Goal: Information Seeking & Learning: Learn about a topic

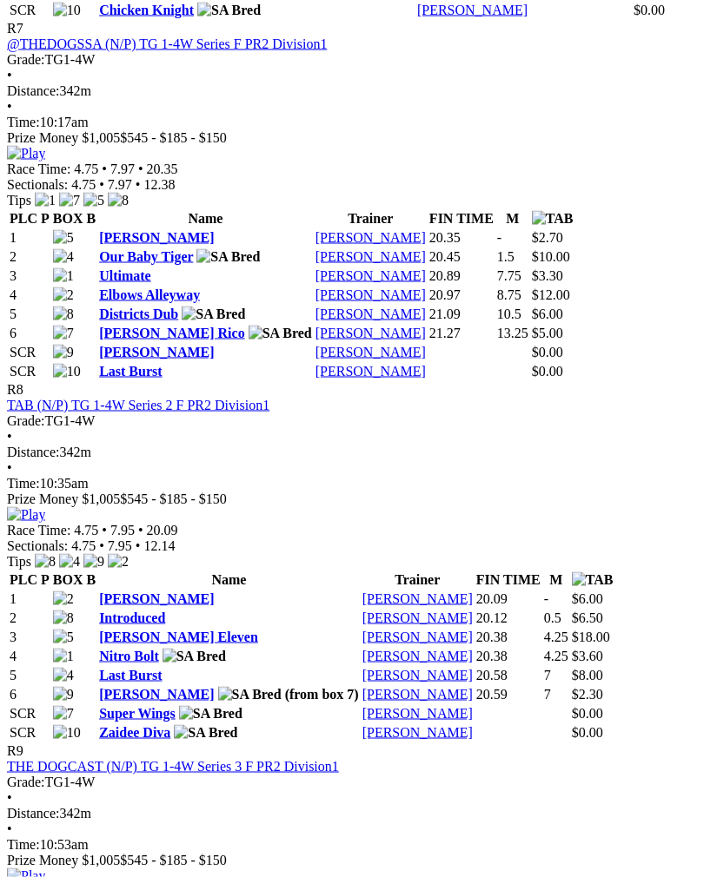
scroll to position [3012, 0]
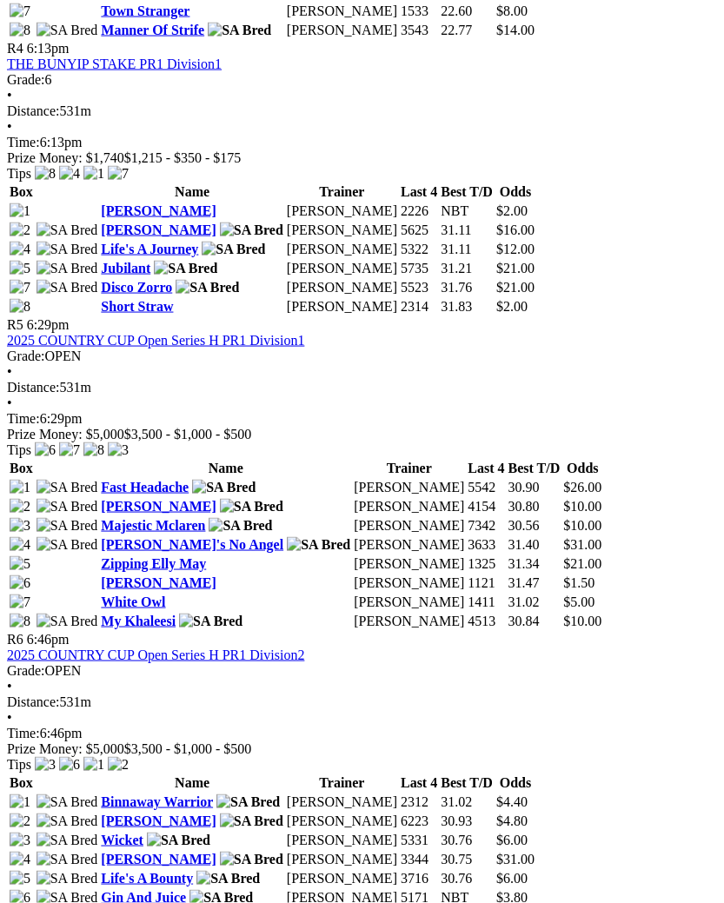
scroll to position [1748, 0]
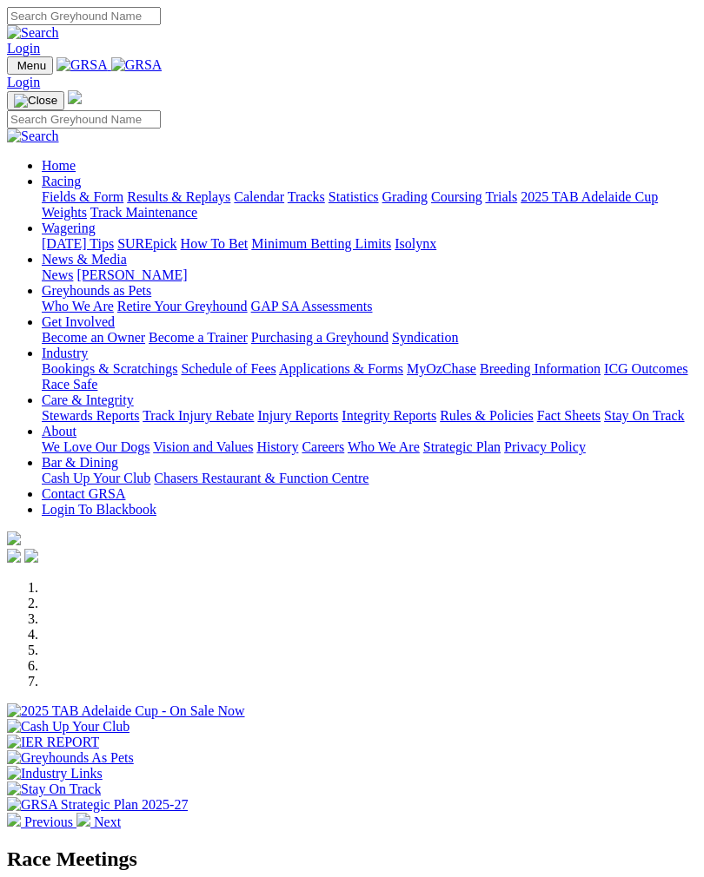
scroll to position [236, 0]
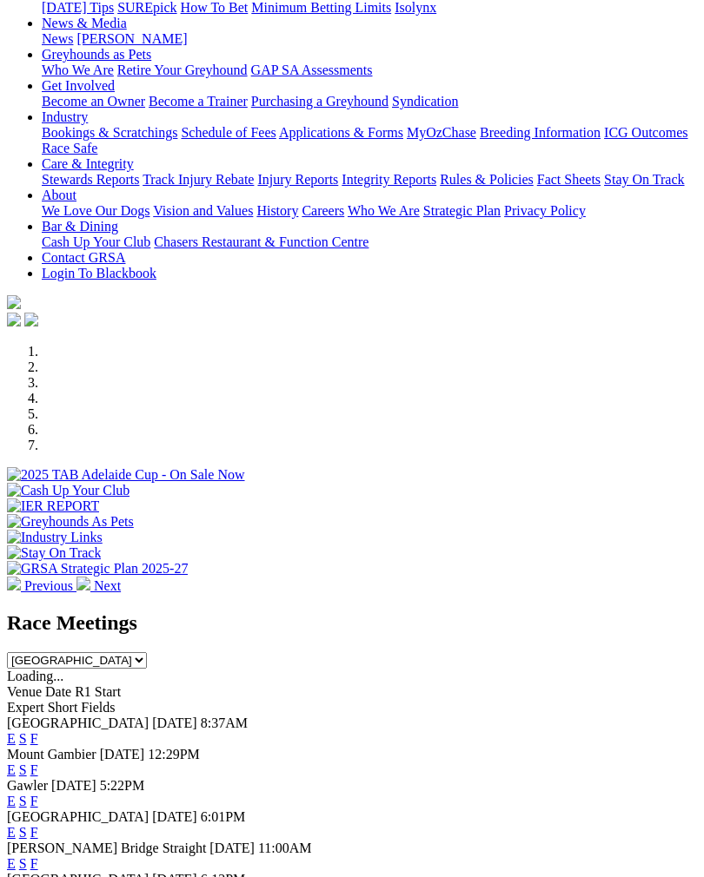
click at [38, 825] on link "F" at bounding box center [34, 832] width 8 height 15
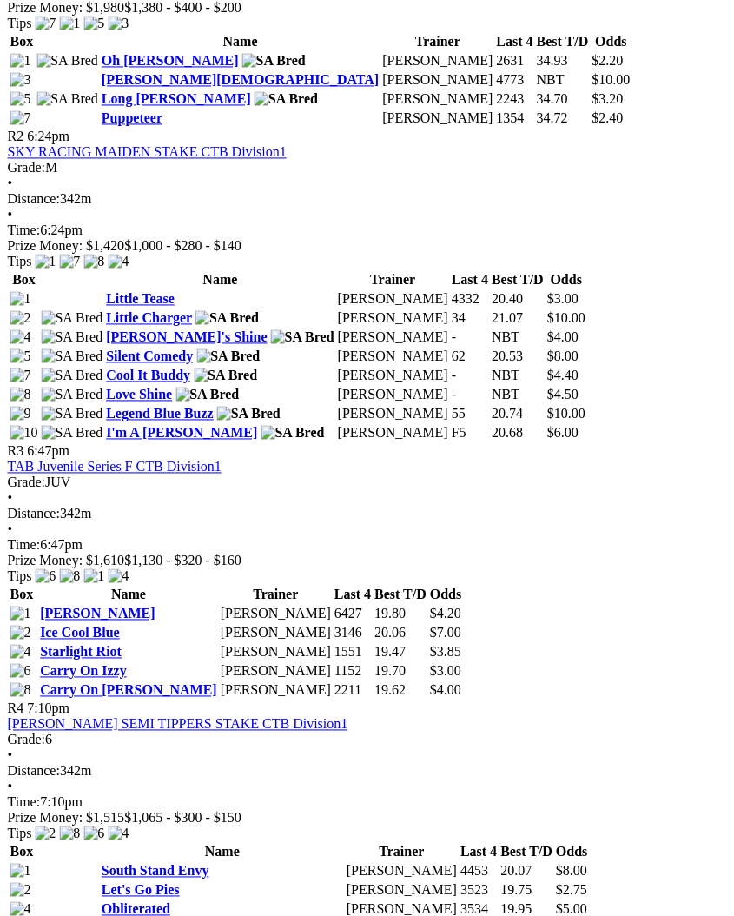
scroll to position [1004, 10]
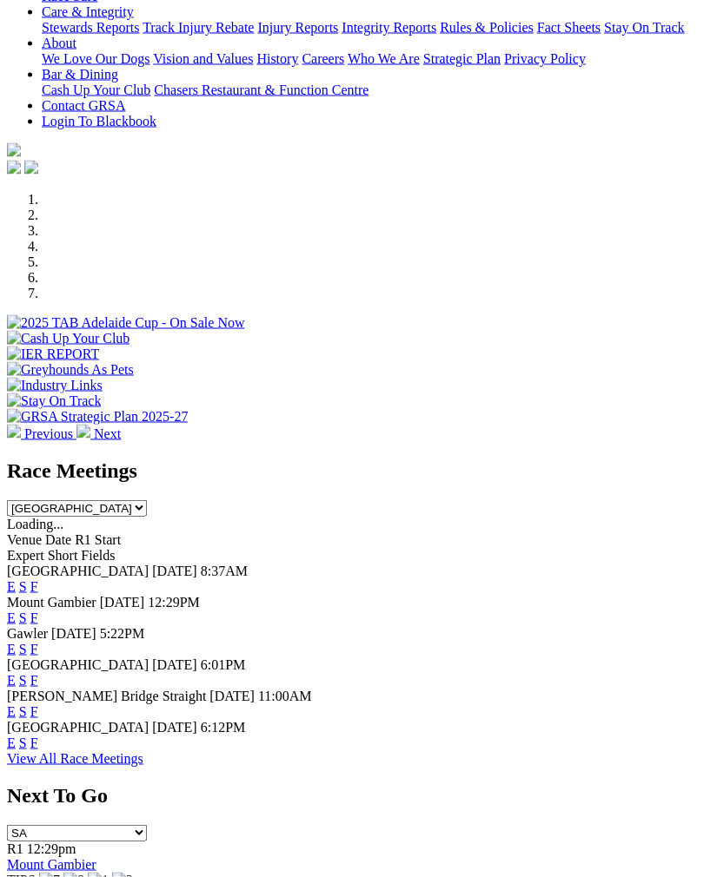
scroll to position [389, 0]
click at [38, 704] on link "F" at bounding box center [34, 711] width 8 height 15
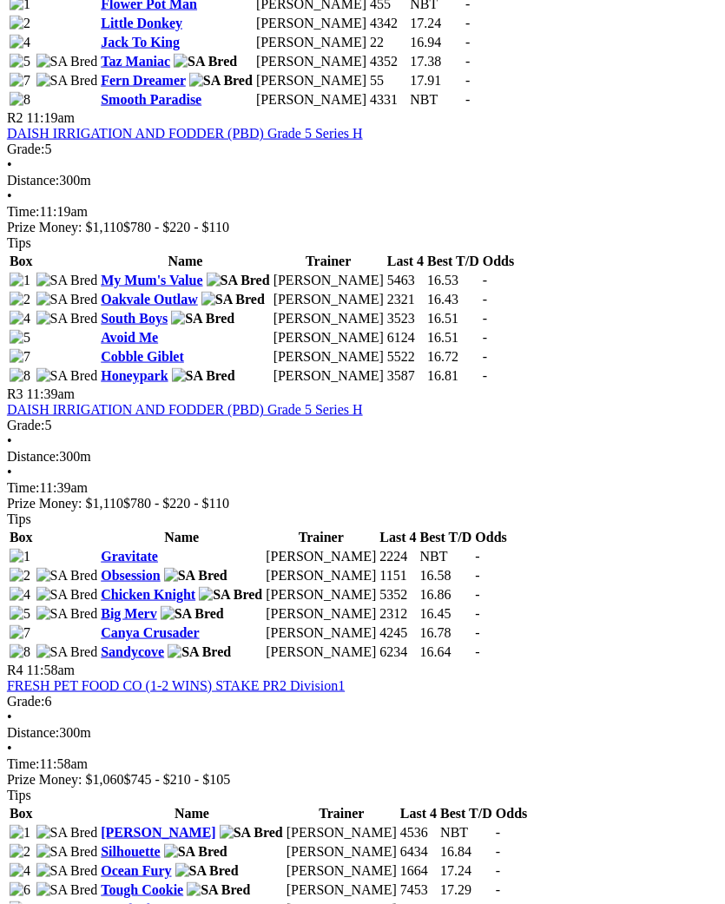
scroll to position [1088, 10]
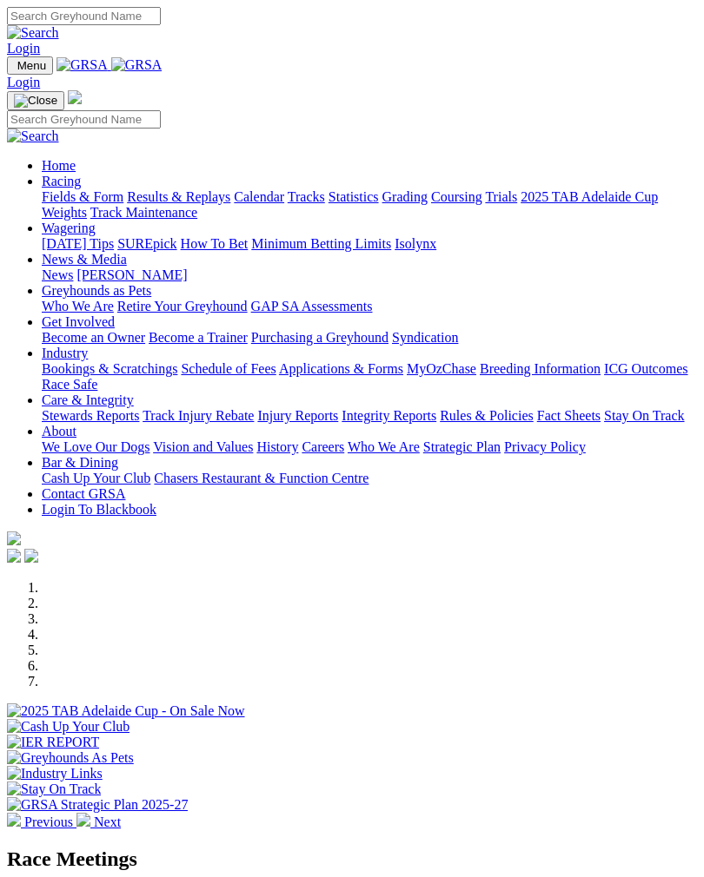
scroll to position [417, 0]
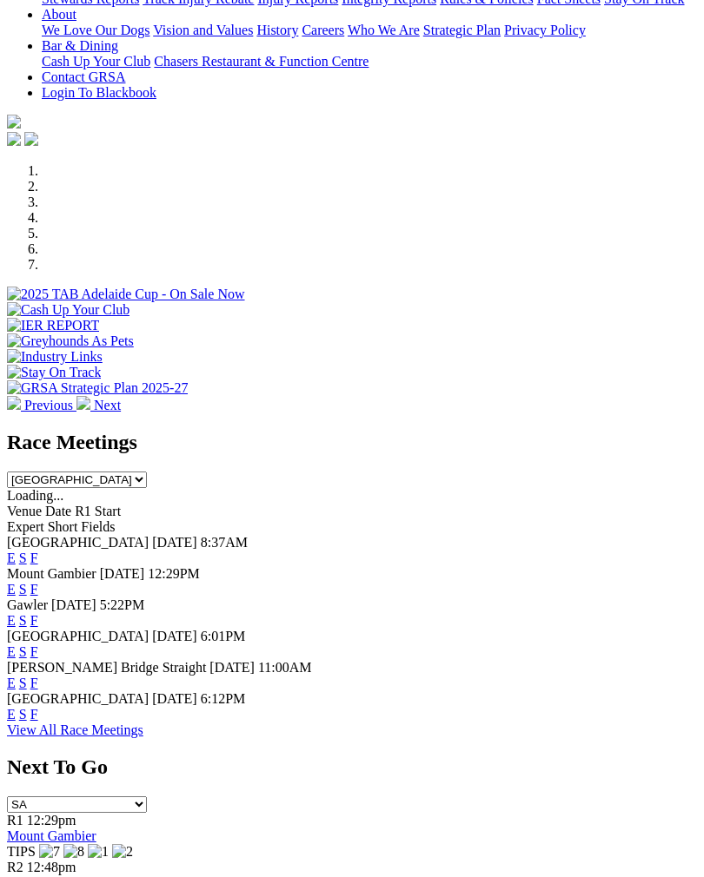
click at [38, 712] on link "F" at bounding box center [34, 714] width 8 height 15
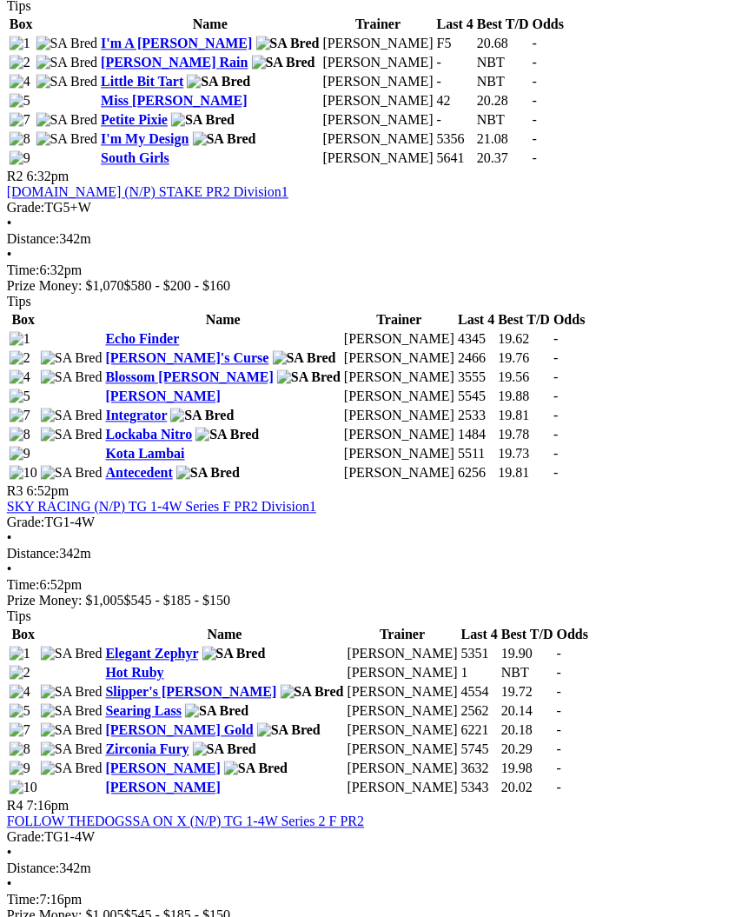
scroll to position [1037, 15]
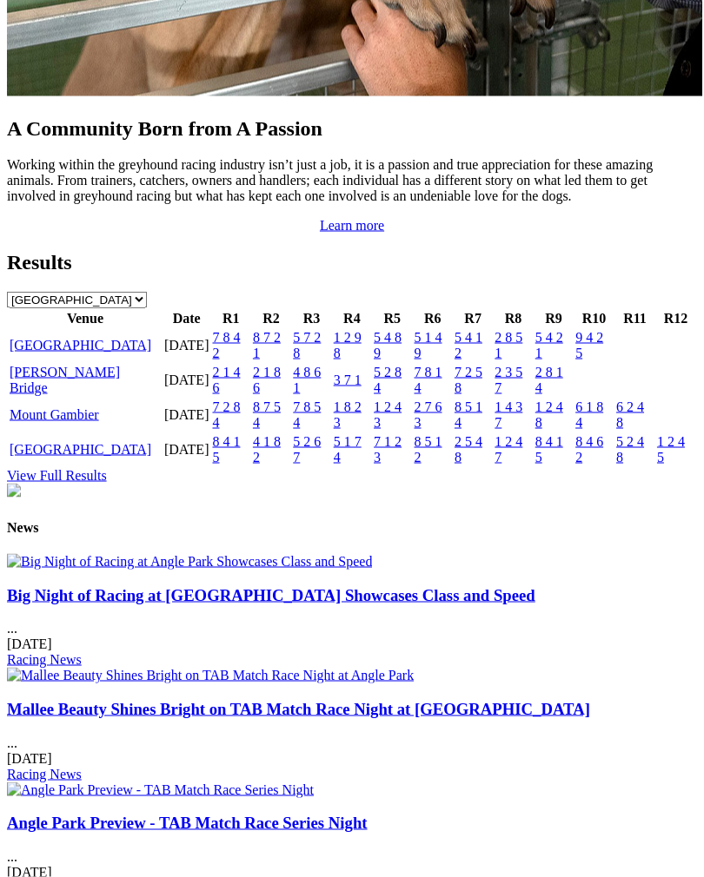
scroll to position [1794, 0]
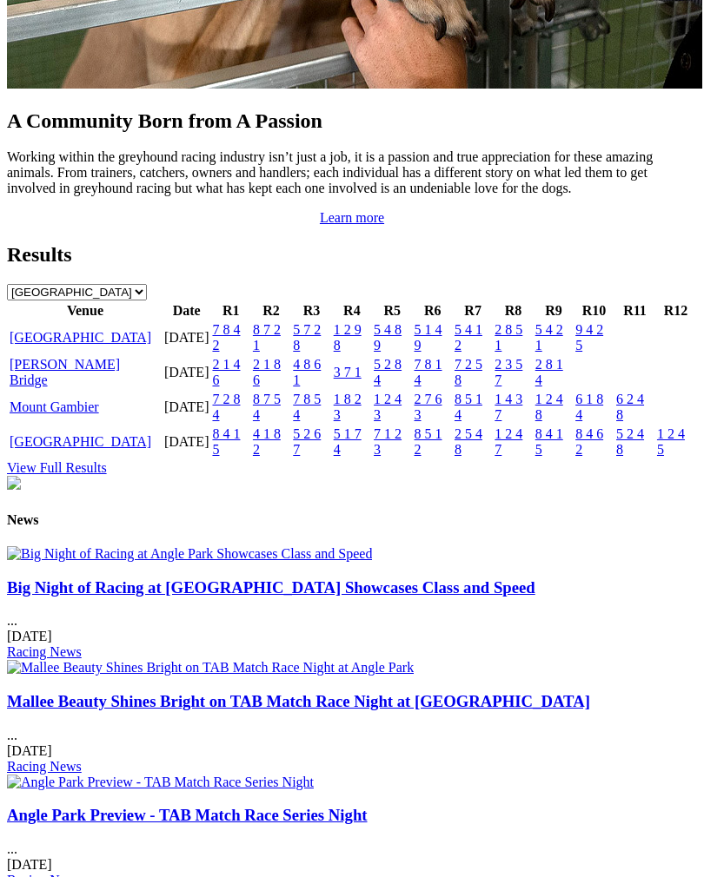
click at [123, 389] on td "[PERSON_NAME] Bridge" at bounding box center [85, 372] width 153 height 33
click at [73, 387] on link "Murray Bridge" at bounding box center [65, 372] width 110 height 30
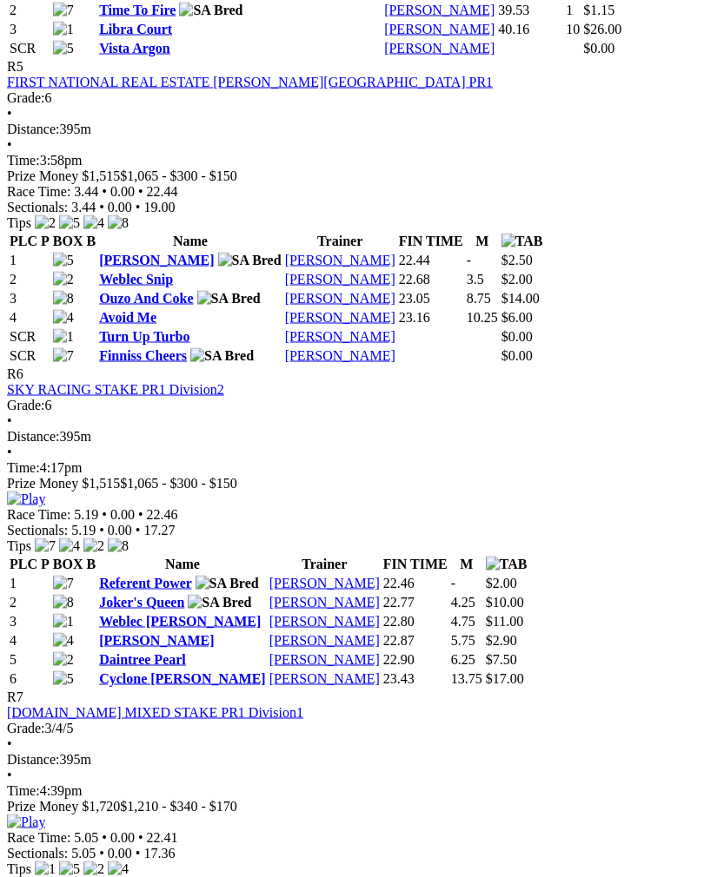
scroll to position [1966, 0]
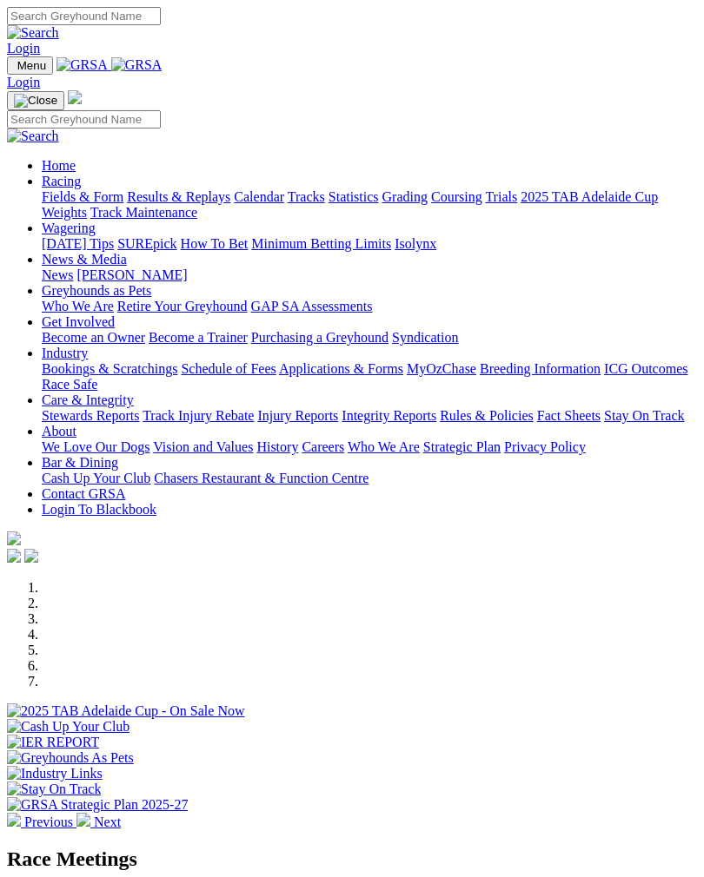
scroll to position [1822, 0]
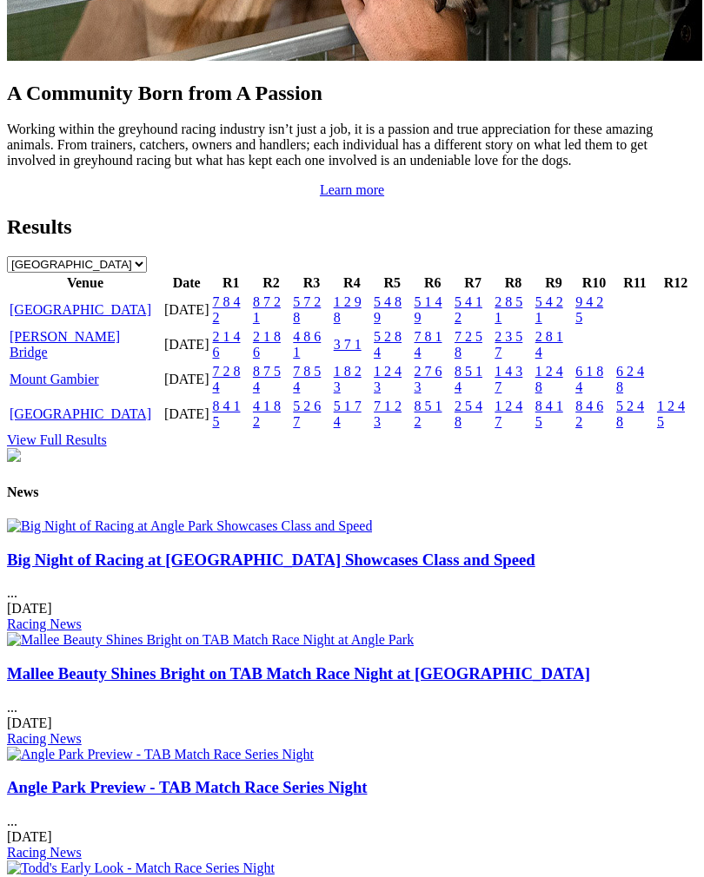
click at [210, 431] on td "25 Sep 25" at bounding box center [186, 414] width 47 height 33
click at [63, 421] on link "Angle Park" at bounding box center [81, 414] width 142 height 15
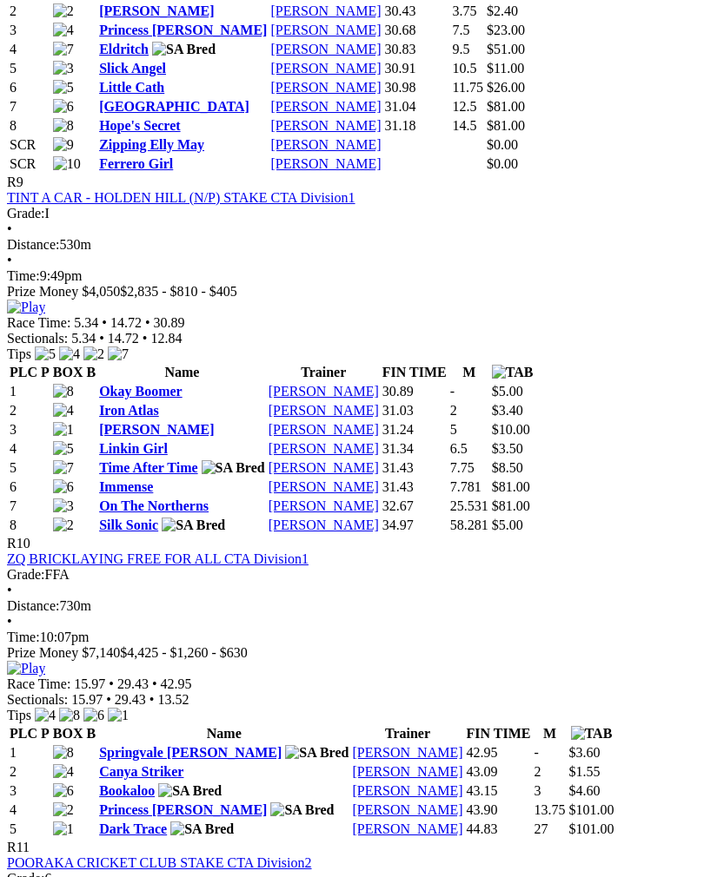
scroll to position [3535, 0]
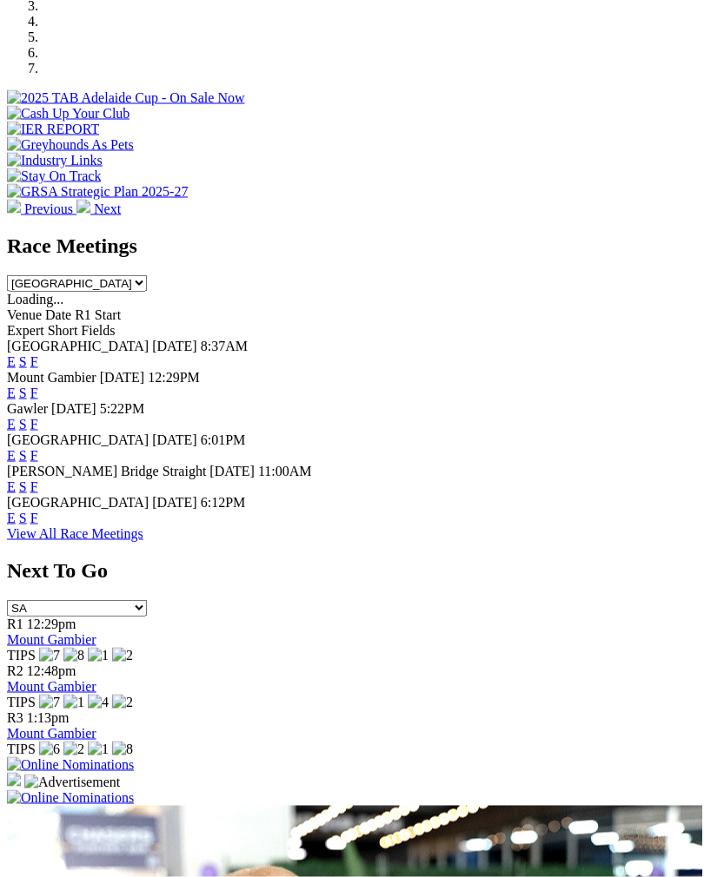
scroll to position [615, 0]
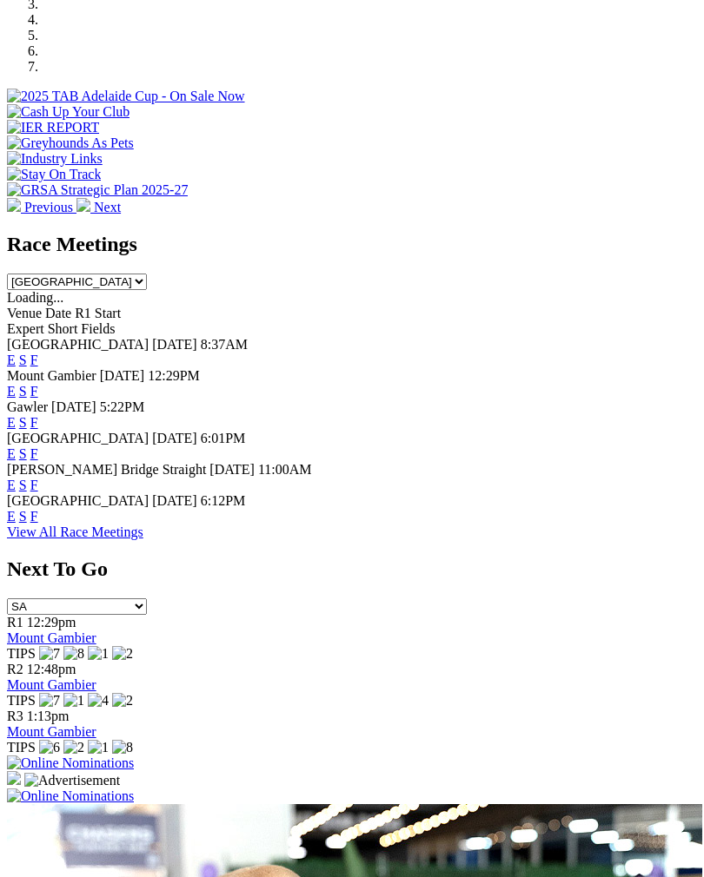
click at [38, 415] on link "F" at bounding box center [34, 422] width 8 height 15
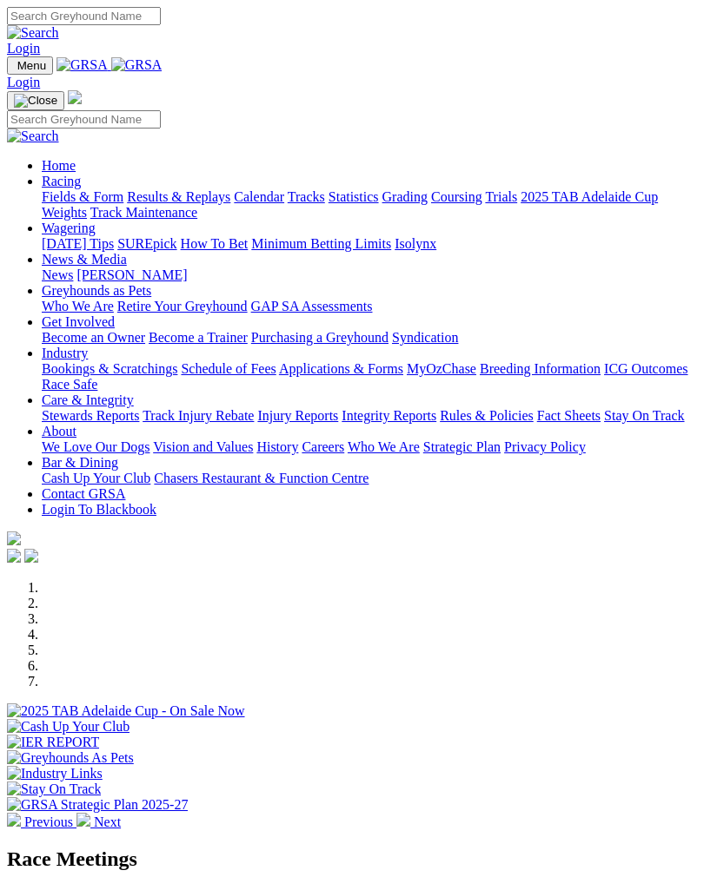
scroll to position [615, 0]
